Goal: Book appointment/travel/reservation

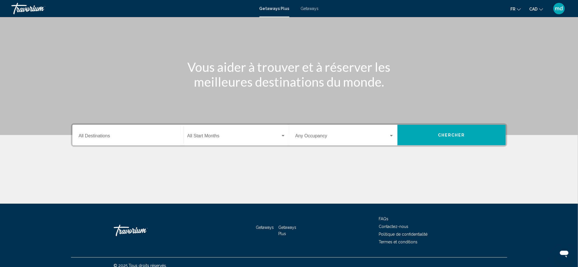
scroll to position [42, 0]
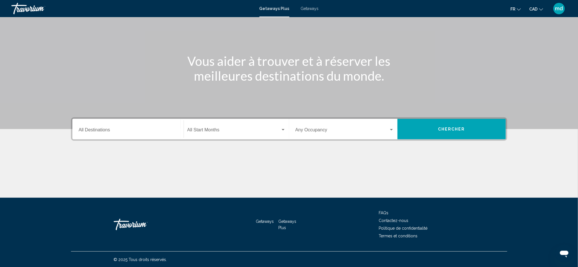
click at [119, 129] on input "Destination All Destinations" at bounding box center [128, 131] width 99 height 5
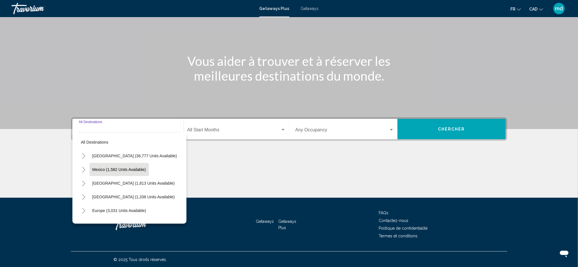
scroll to position [76, 0]
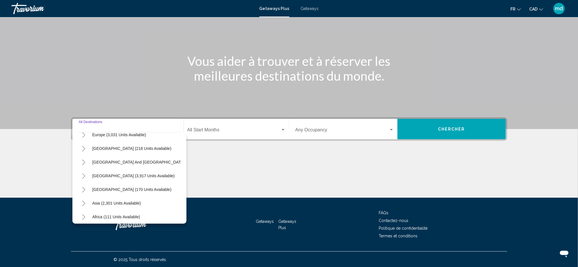
click at [87, 190] on button "Toggle Central America (170 units available)" at bounding box center [83, 189] width 11 height 11
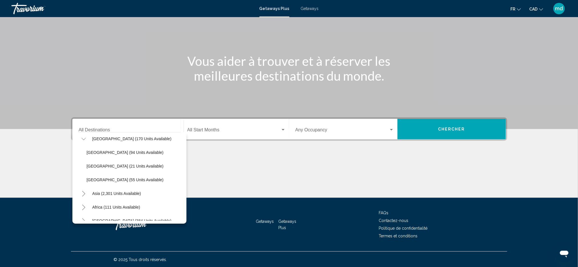
scroll to position [139, 0]
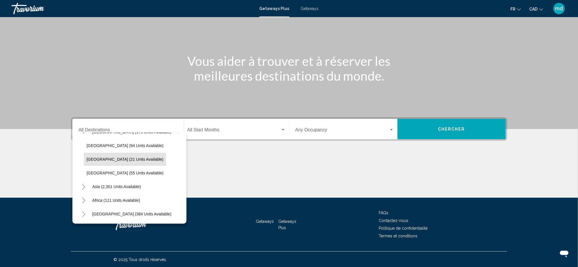
click at [107, 157] on span "[GEOGRAPHIC_DATA] (21 units available)" at bounding box center [125, 159] width 77 height 5
type input "**********"
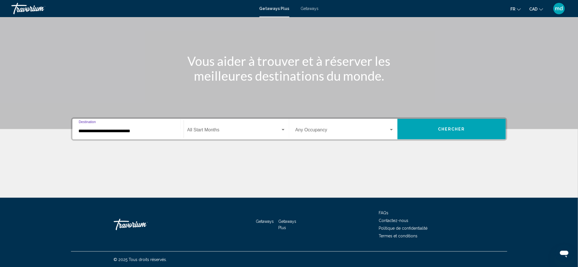
click at [233, 125] on div "Start Month All Start Months" at bounding box center [236, 129] width 98 height 18
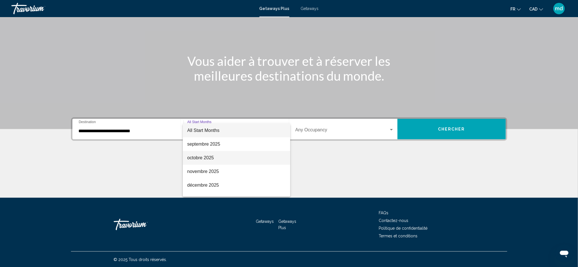
click at [209, 157] on span "octobre 2025" at bounding box center [236, 158] width 98 height 14
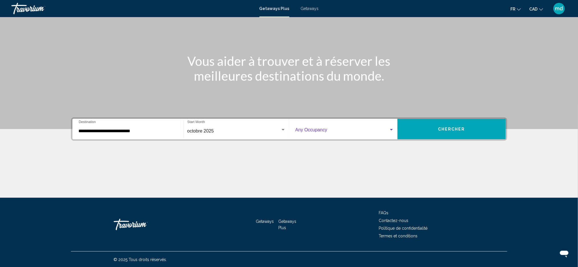
click at [330, 131] on span "Search widget" at bounding box center [341, 131] width 93 height 5
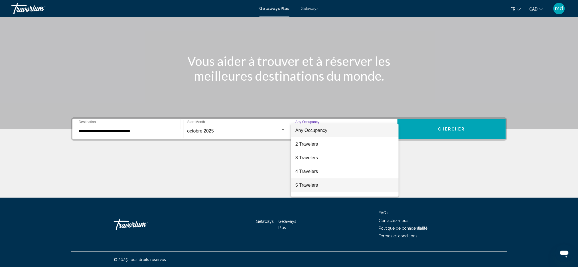
scroll to position [64, 0]
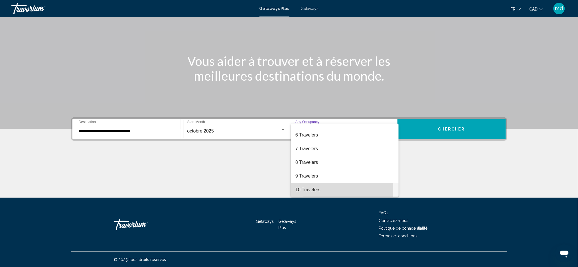
click at [312, 188] on span "10 Travelers" at bounding box center [344, 190] width 99 height 14
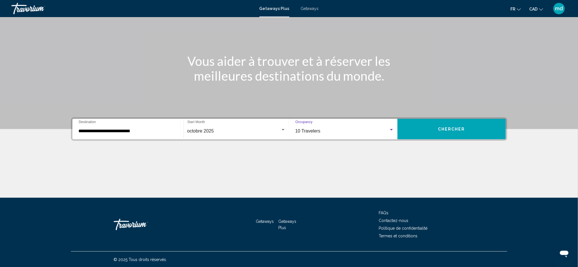
click at [448, 127] on span "Chercher" at bounding box center [451, 129] width 27 height 5
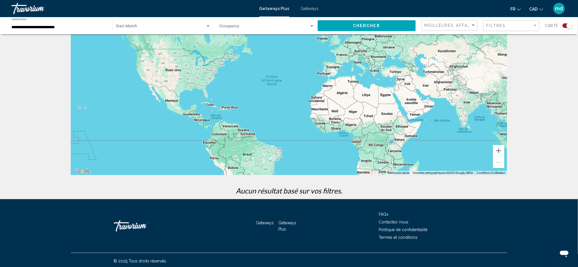
scroll to position [38, 0]
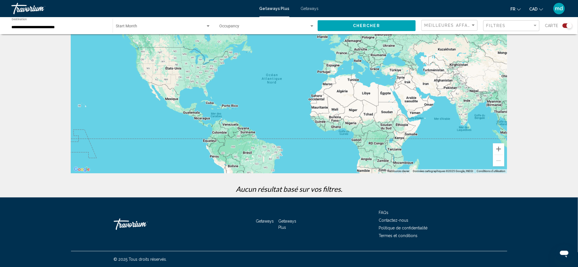
click at [65, 23] on div "**********" at bounding box center [59, 26] width 95 height 16
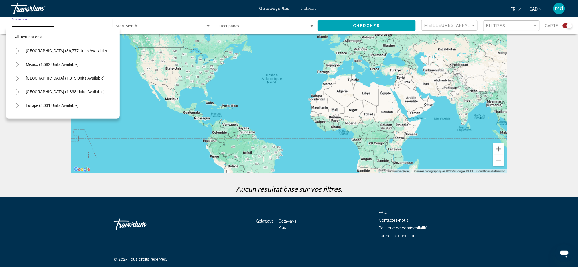
scroll to position [119, 0]
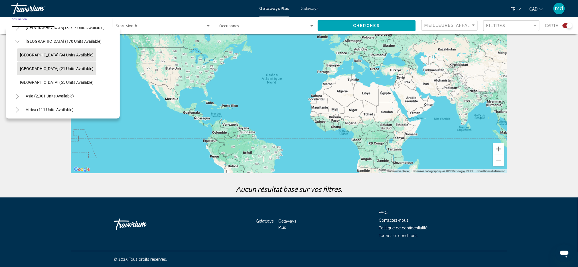
click at [45, 58] on button "[GEOGRAPHIC_DATA] (94 units available)" at bounding box center [56, 54] width 79 height 13
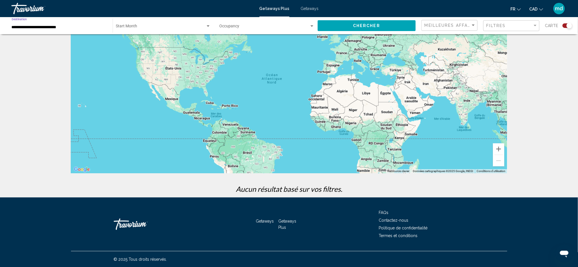
click at [350, 30] on button "Chercher" at bounding box center [367, 25] width 98 height 11
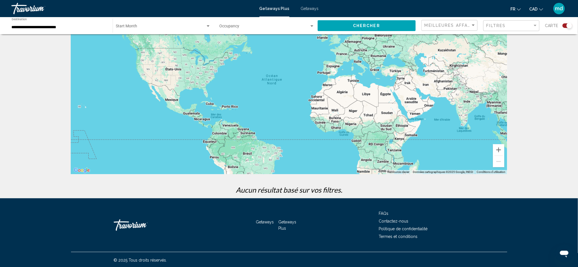
scroll to position [38, 0]
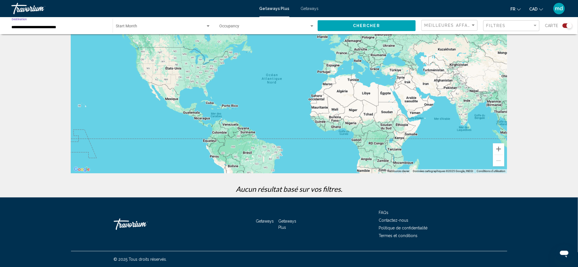
click at [35, 28] on input "**********" at bounding box center [59, 27] width 95 height 5
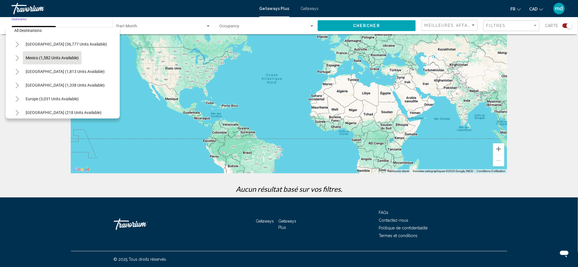
scroll to position [0, 0]
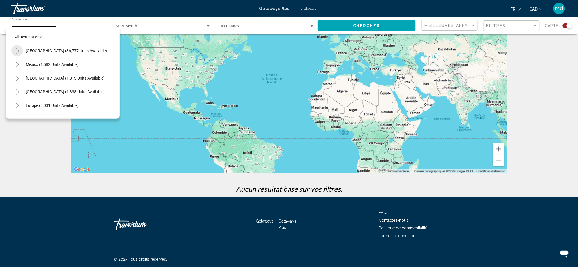
click at [19, 52] on icon "Toggle United States (36,777 units available)" at bounding box center [17, 51] width 4 height 6
click at [30, 62] on button "[US_STATE] (753 units available)" at bounding box center [60, 64] width 63 height 13
type input "**********"
